Goal: Task Accomplishment & Management: Use online tool/utility

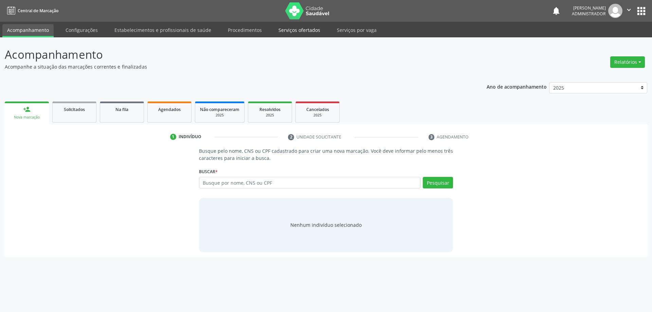
click at [302, 32] on link "Serviços ofertados" at bounding box center [299, 30] width 51 height 12
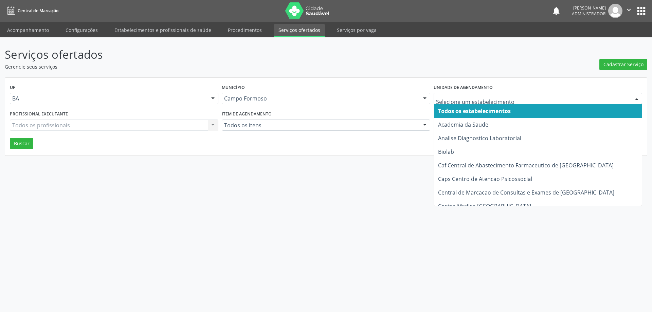
type input "P"
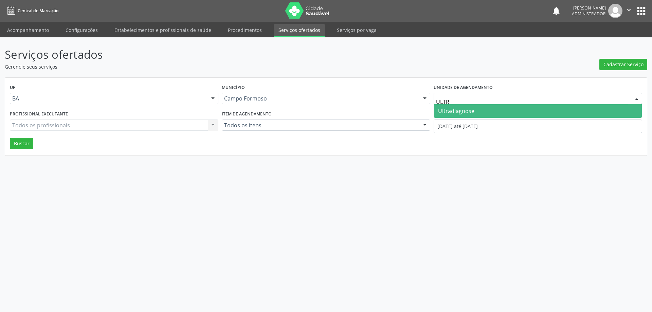
type input "ULTRA"
click at [494, 113] on span "Ultradiagnose" at bounding box center [538, 111] width 208 height 14
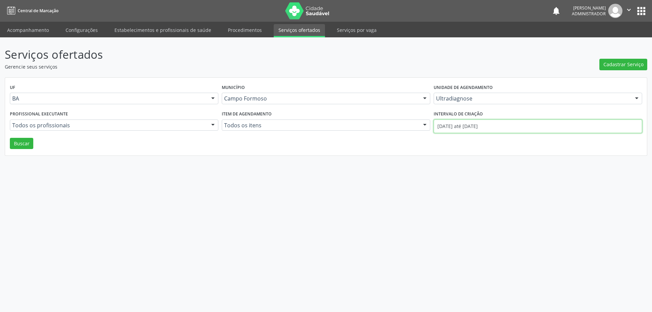
click at [476, 127] on input "01/10/2025 até 02/10/2025" at bounding box center [538, 127] width 209 height 14
click at [436, 140] on icon at bounding box center [436, 141] width 5 height 5
select select "8"
click at [453, 161] on span "1" at bounding box center [452, 161] width 13 height 13
type input "01/09/2025"
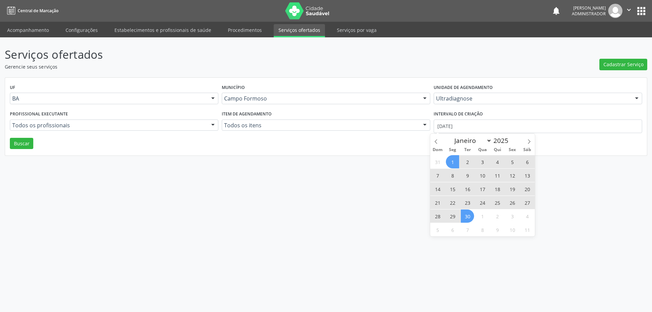
click at [464, 215] on span "30" at bounding box center [467, 216] width 13 height 13
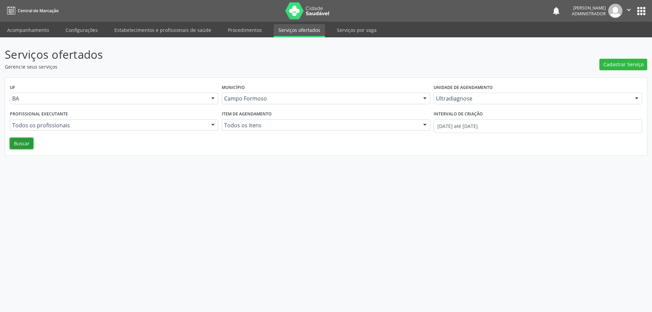
click at [22, 144] on button "Buscar" at bounding box center [21, 144] width 23 height 12
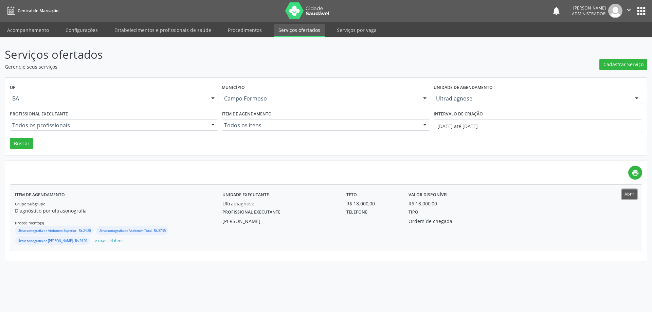
click at [630, 192] on button "Abrir" at bounding box center [629, 194] width 15 height 9
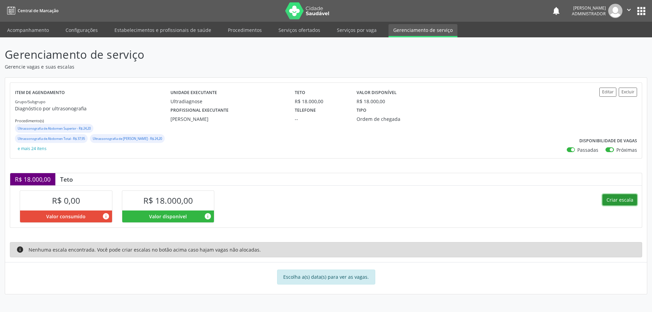
click at [617, 205] on button "Criar escala" at bounding box center [620, 200] width 35 height 12
select select "9"
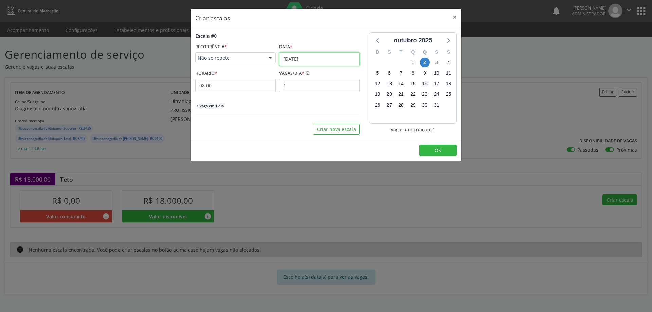
click at [310, 58] on input "[DATE]" at bounding box center [319, 59] width 81 height 14
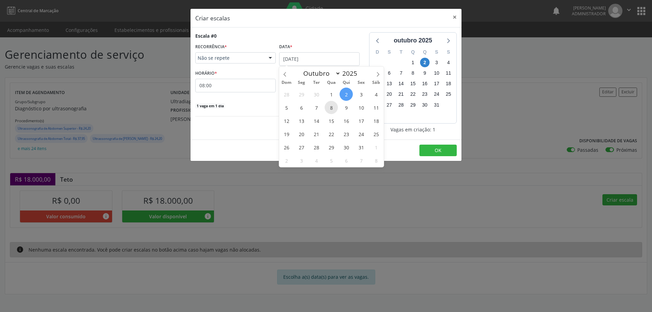
click at [331, 107] on span "8" at bounding box center [331, 107] width 13 height 13
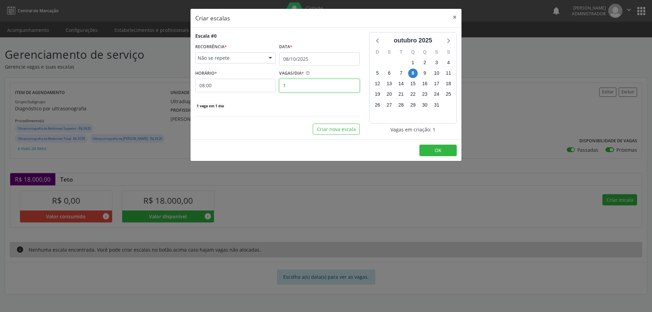
click at [309, 85] on input "1" at bounding box center [319, 86] width 81 height 14
type input "12"
click at [255, 86] on input "08:00" at bounding box center [235, 86] width 81 height 14
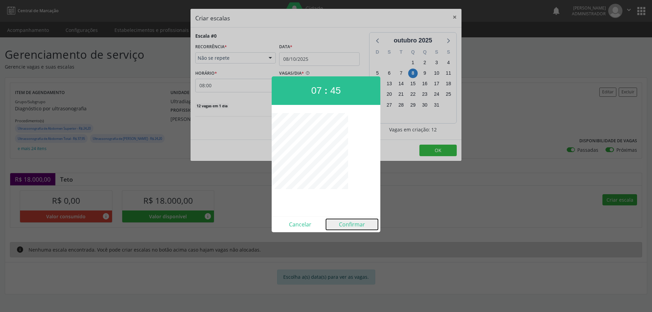
drag, startPoint x: 350, startPoint y: 225, endPoint x: 364, endPoint y: 215, distance: 16.6
click at [350, 225] on button "Confirmar" at bounding box center [352, 224] width 52 height 11
type input "07:45"
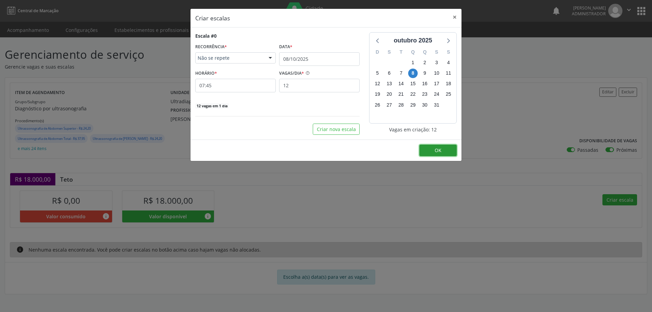
click at [429, 149] on button "OK" at bounding box center [438, 151] width 37 height 12
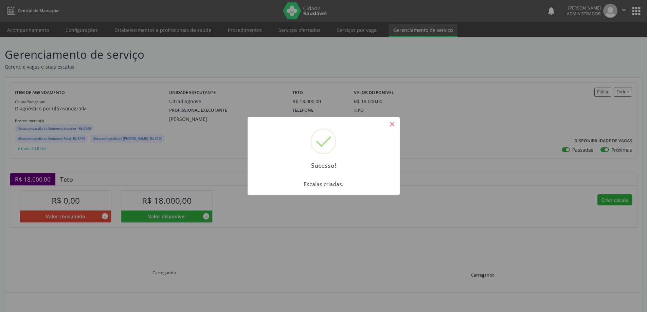
click at [393, 124] on button "×" at bounding box center [393, 125] width 12 height 12
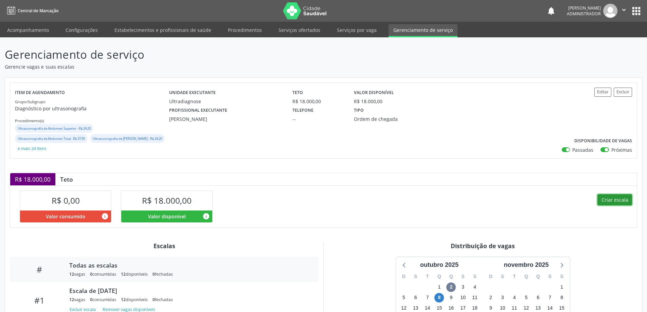
click at [603, 199] on button "Criar escala" at bounding box center [615, 200] width 35 height 12
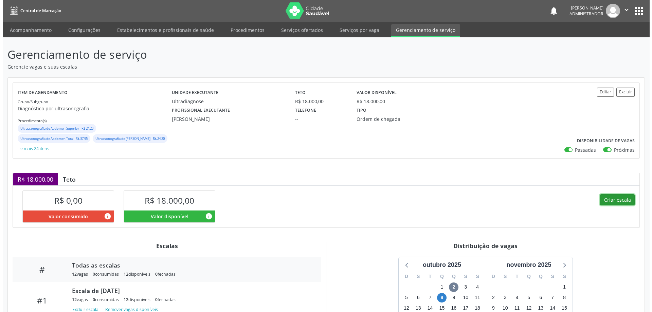
select select "9"
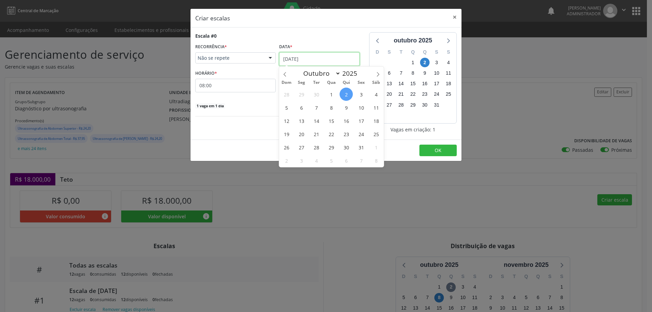
click at [301, 58] on input "[DATE]" at bounding box center [319, 59] width 81 height 14
click at [333, 106] on span "8" at bounding box center [331, 107] width 13 height 13
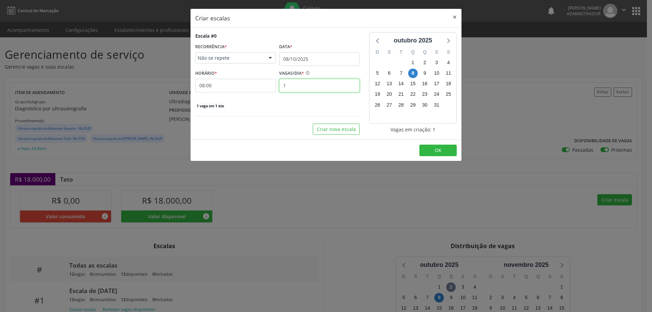
click at [292, 88] on input "1" at bounding box center [319, 86] width 81 height 14
type input "18"
click at [268, 85] on input "08:00" at bounding box center [235, 86] width 81 height 14
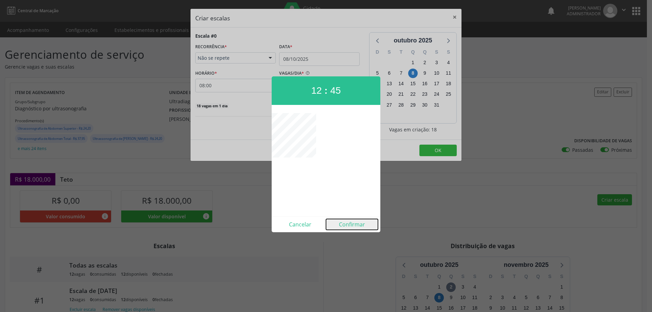
click at [352, 221] on button "Confirmar" at bounding box center [352, 224] width 52 height 11
type input "12:45"
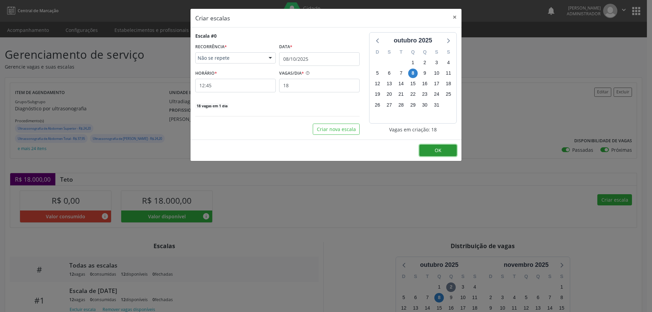
click at [433, 150] on button "OK" at bounding box center [438, 151] width 37 height 12
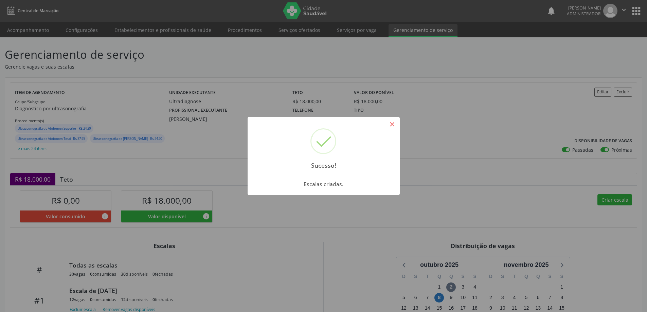
click at [394, 125] on button "×" at bounding box center [393, 125] width 12 height 12
